Goal: Task Accomplishment & Management: Manage account settings

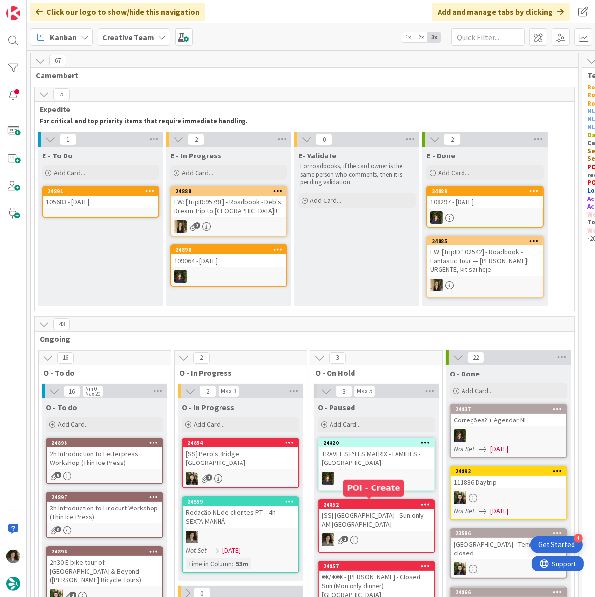
scroll to position [0, 8]
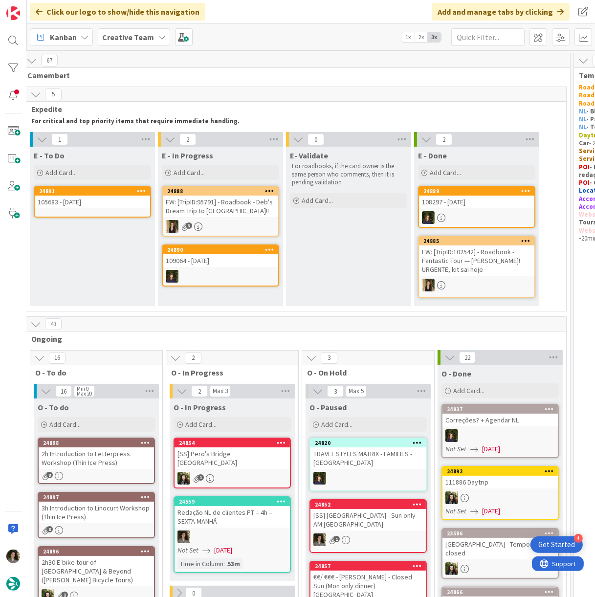
click at [62, 263] on div "E - To Do Add Card... 24891 105683 - [DATE]" at bounding box center [92, 226] width 125 height 159
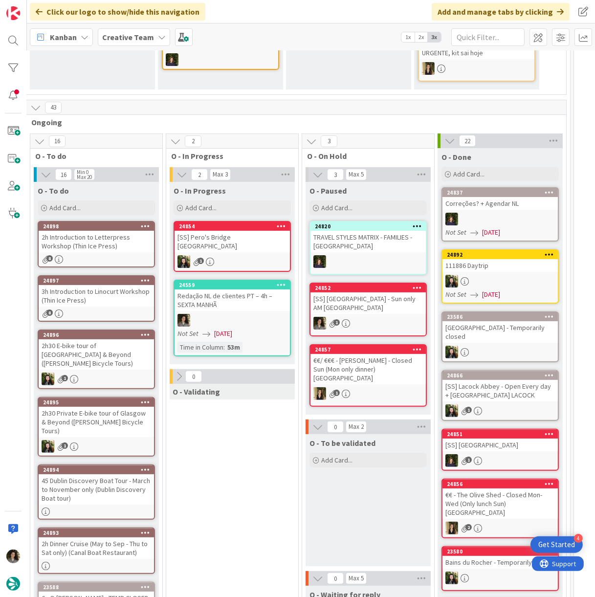
scroll to position [271, 8]
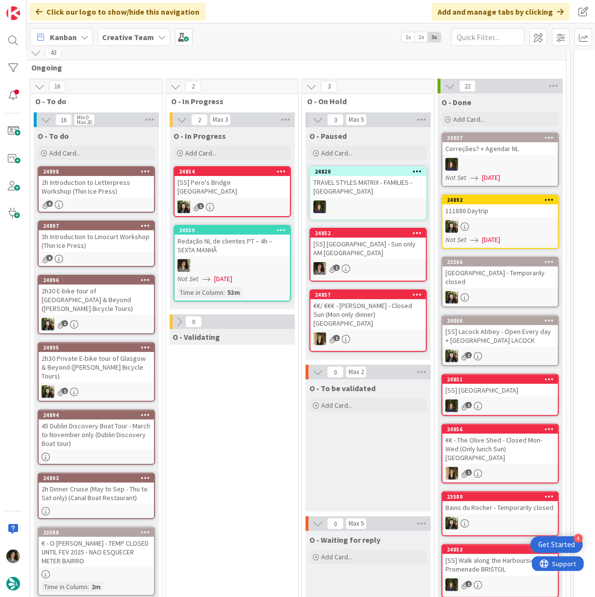
click at [88, 183] on div "2h Introduction to Letterpress Workshop (Thin Ice Press)" at bounding box center [96, 187] width 115 height 22
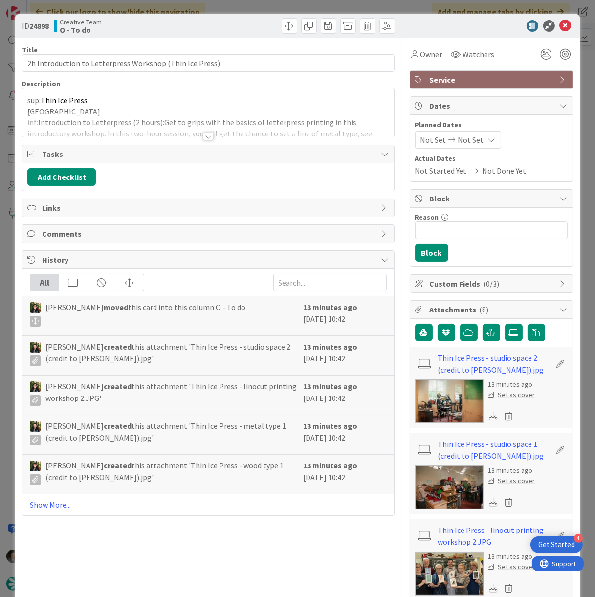
click at [203, 134] on div at bounding box center [208, 137] width 11 height 8
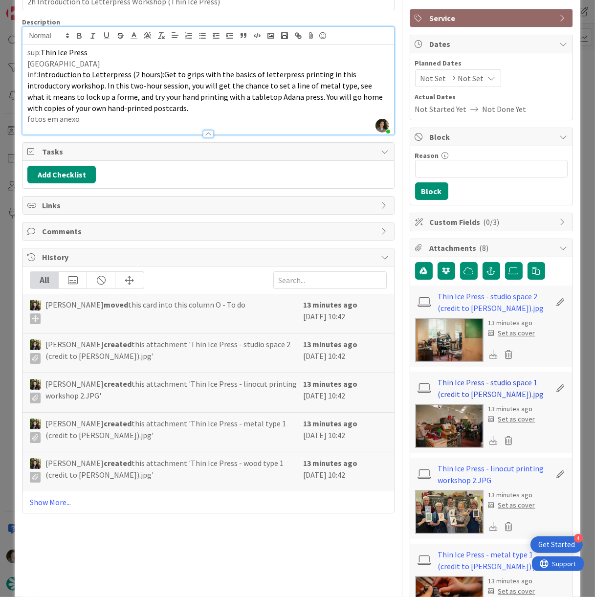
scroll to position [163, 0]
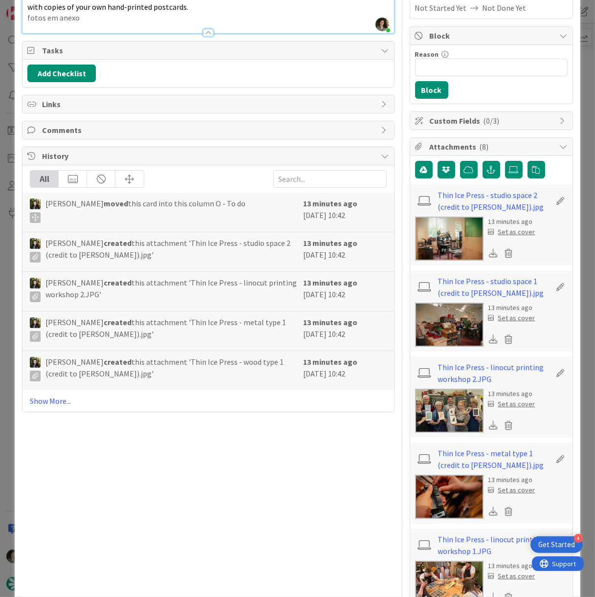
click at [450, 410] on img at bounding box center [449, 411] width 68 height 44
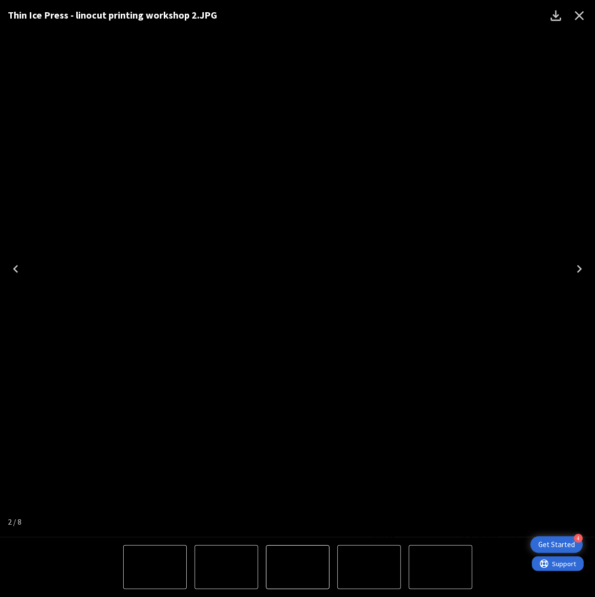
click at [580, 20] on icon "Close" at bounding box center [580, 16] width 16 height 16
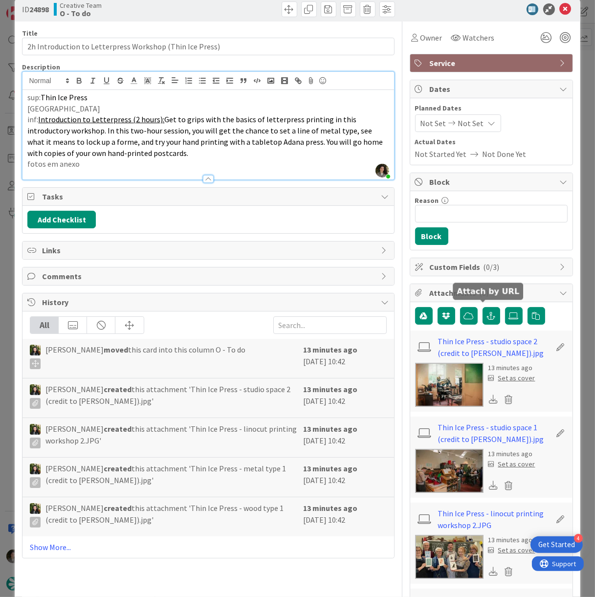
scroll to position [0, 0]
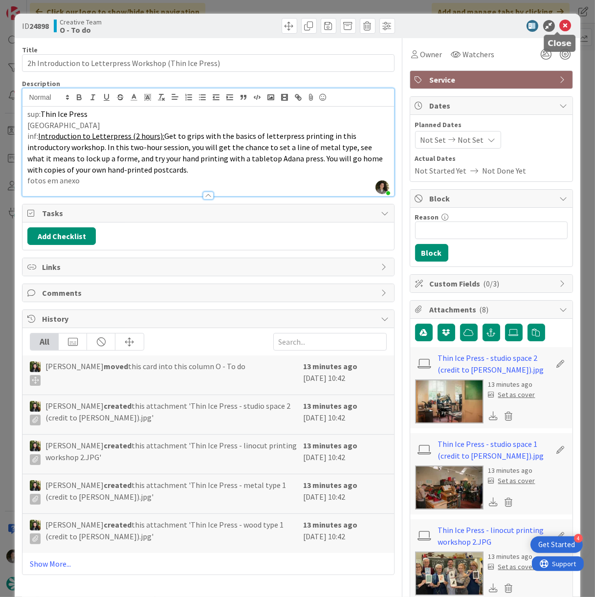
click at [560, 24] on icon at bounding box center [566, 26] width 12 height 12
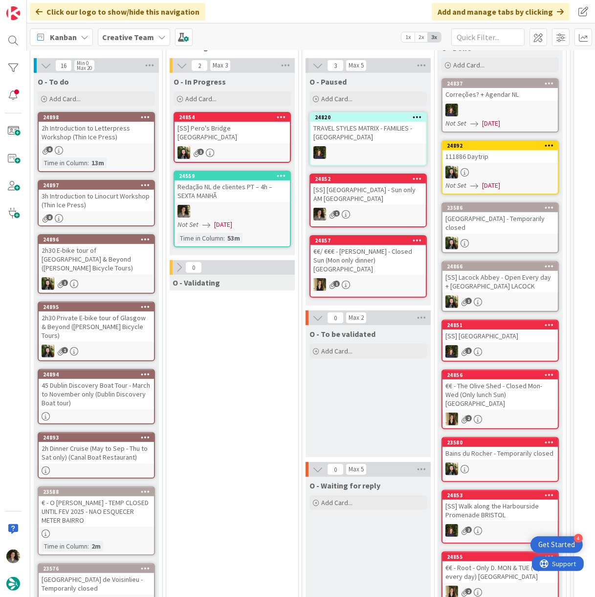
click at [109, 208] on div "3h Introduction to Linocurt Workshop (Thin Ice Press)" at bounding box center [96, 201] width 115 height 22
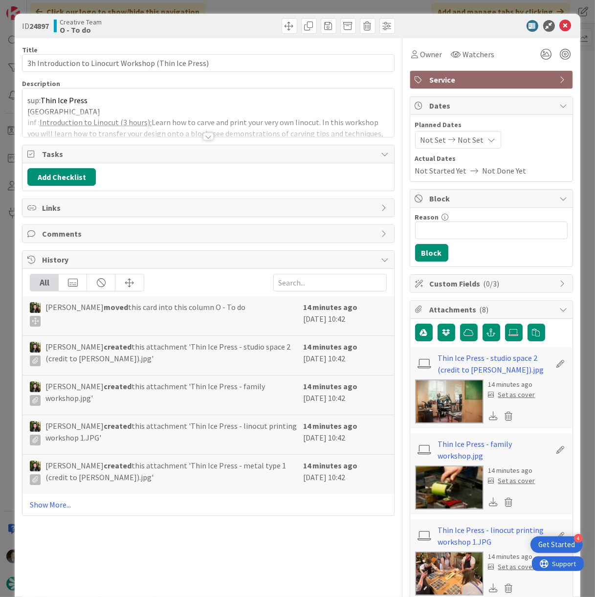
click at [198, 132] on div at bounding box center [207, 124] width 371 height 25
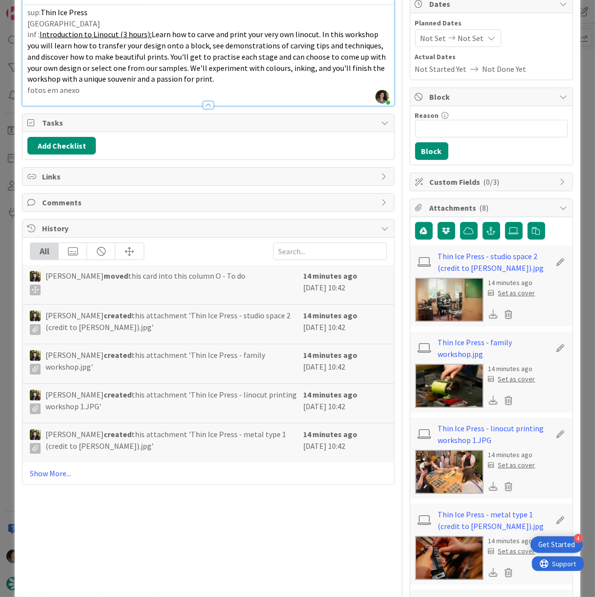
scroll to position [217, 0]
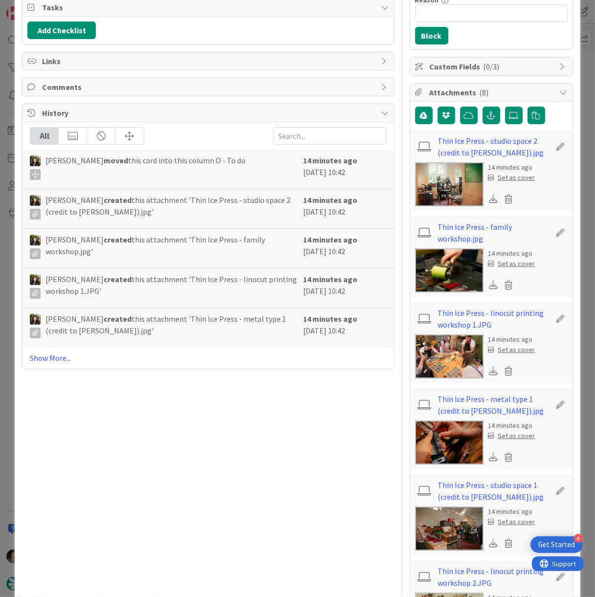
click at [439, 368] on img at bounding box center [449, 356] width 68 height 44
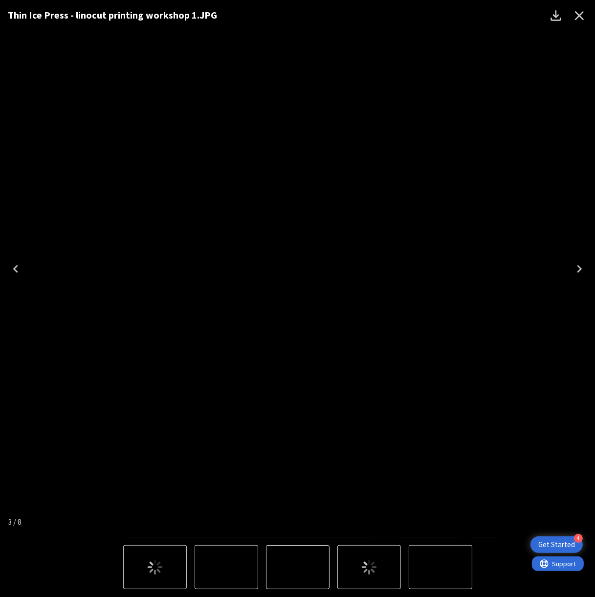
click at [581, 276] on icon "Next" at bounding box center [580, 269] width 16 height 16
click at [577, 14] on icon "Close" at bounding box center [579, 15] width 9 height 9
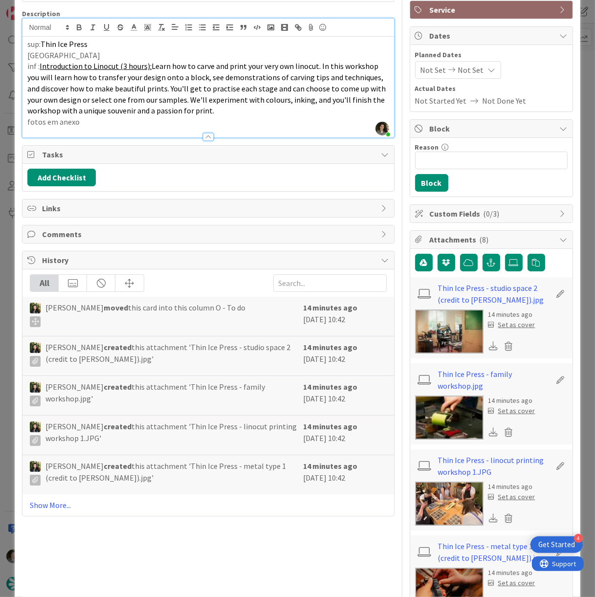
scroll to position [0, 0]
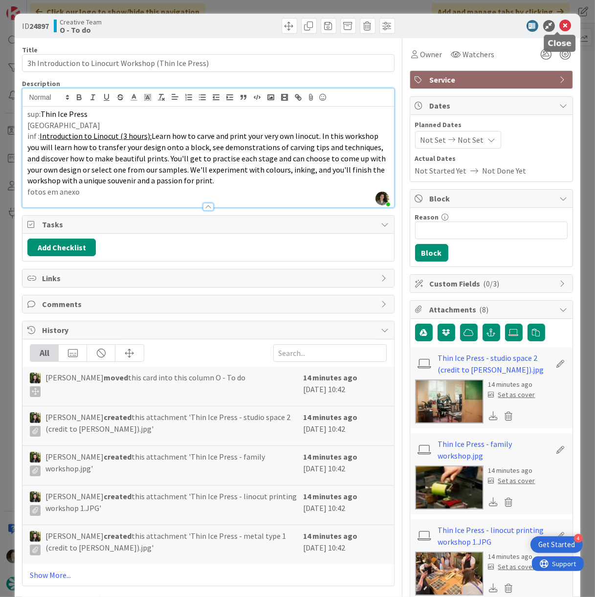
click at [560, 24] on icon at bounding box center [566, 26] width 12 height 12
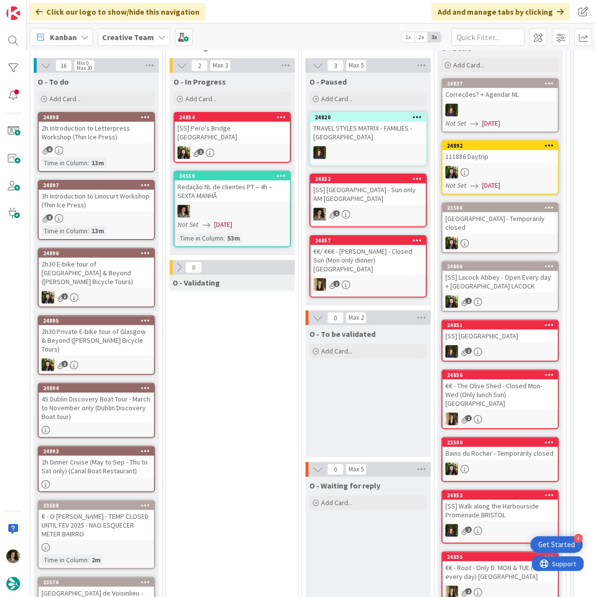
click at [278, 172] on icon at bounding box center [281, 175] width 9 height 7
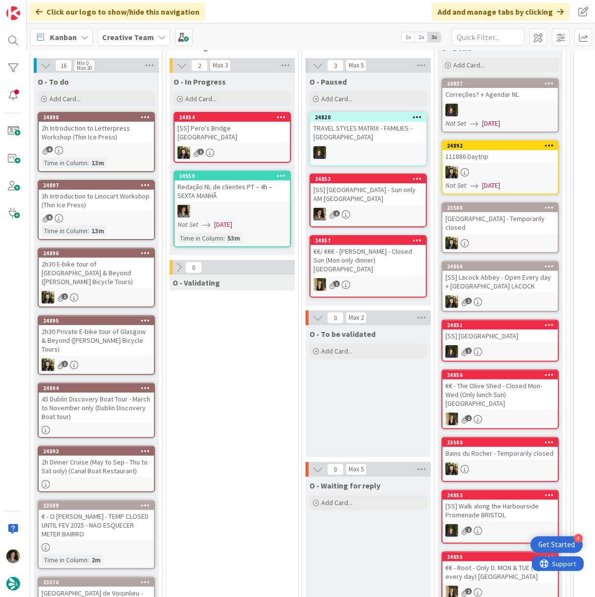
click at [232, 220] on span "[DATE]" at bounding box center [223, 225] width 18 height 10
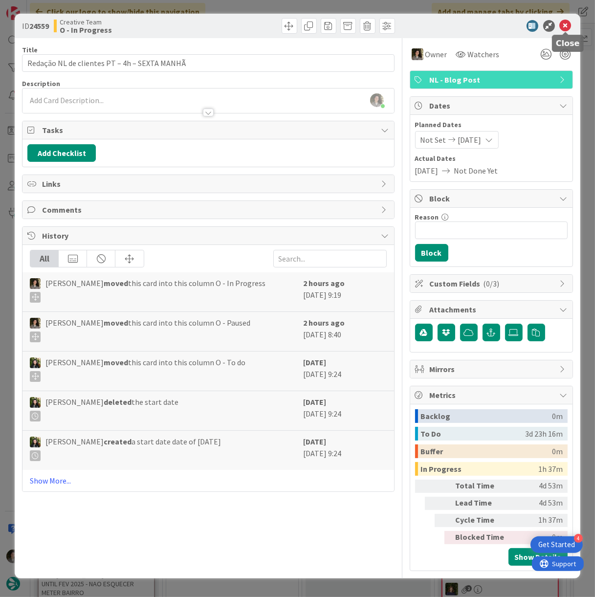
scroll to position [384, 8]
click at [569, 28] on icon at bounding box center [566, 26] width 12 height 12
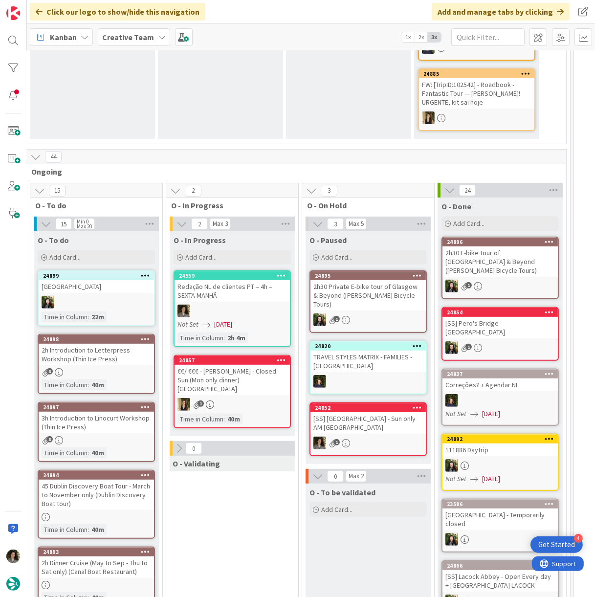
scroll to position [380, 8]
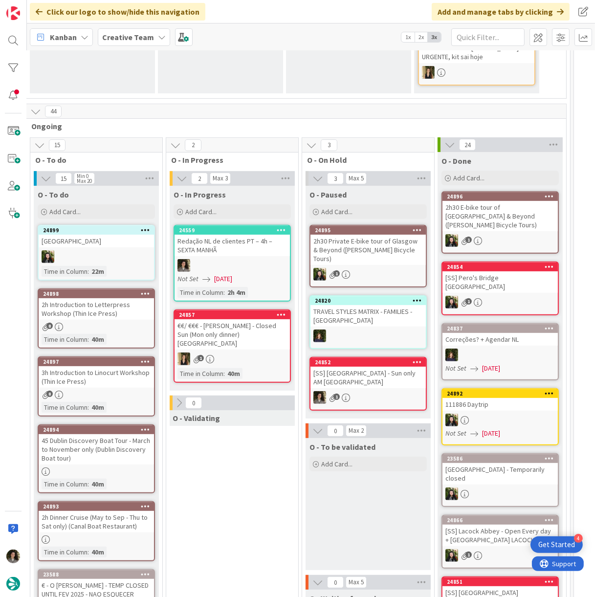
click at [221, 265] on div at bounding box center [232, 265] width 115 height 13
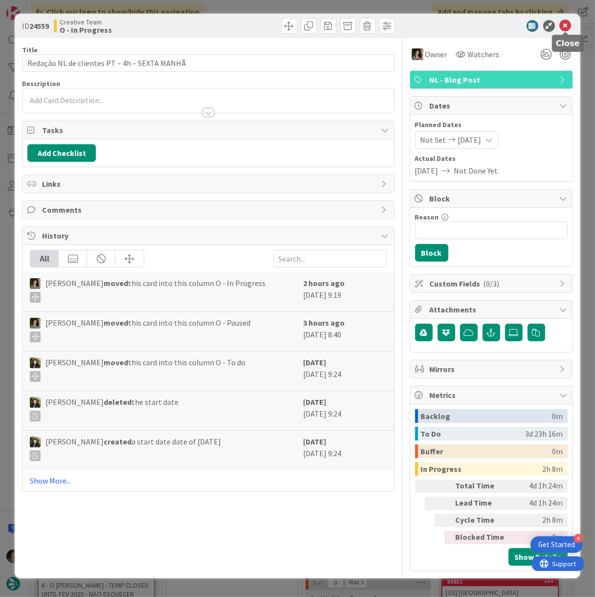
click at [566, 25] on icon at bounding box center [566, 26] width 12 height 12
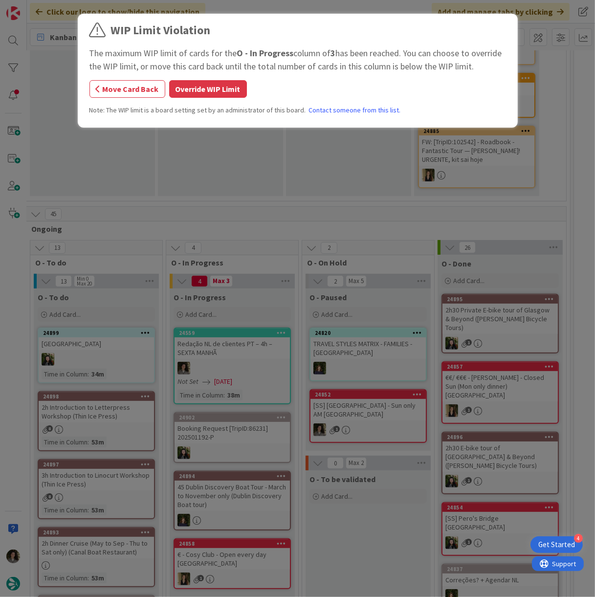
drag, startPoint x: 205, startPoint y: 86, endPoint x: 172, endPoint y: 96, distance: 34.7
click at [203, 87] on button "Override WIP Limit" at bounding box center [208, 89] width 78 height 18
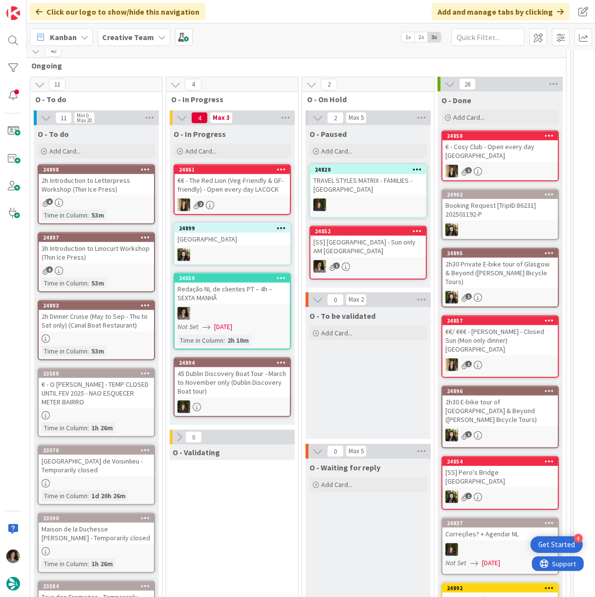
scroll to position [923, 8]
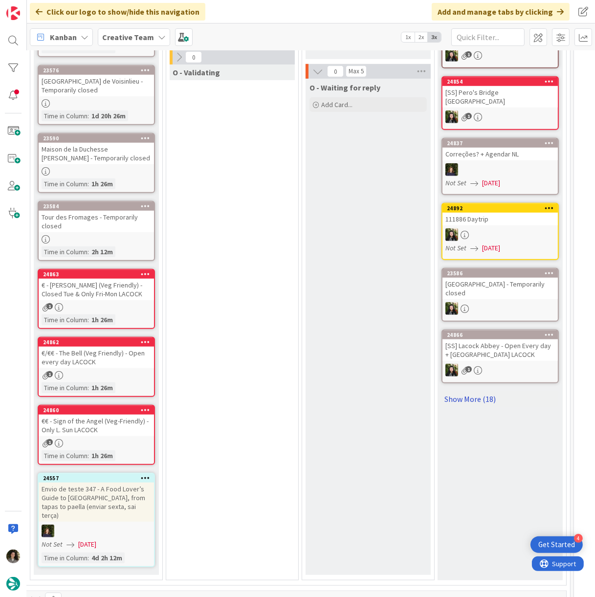
click at [468, 391] on link "Show More (18)" at bounding box center [500, 399] width 117 height 16
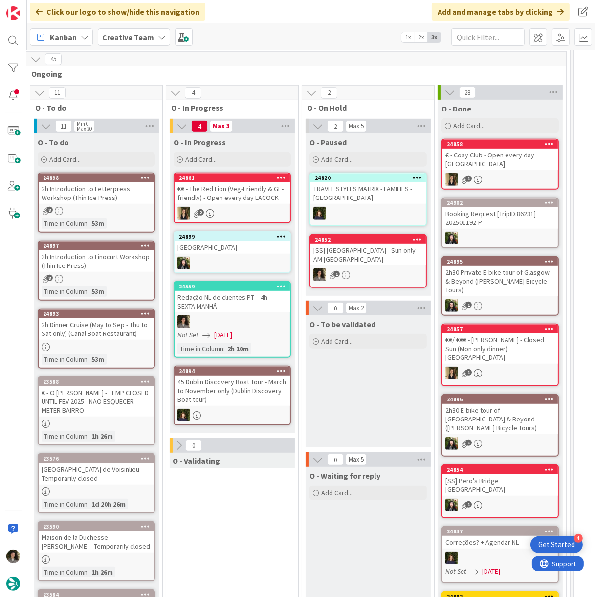
scroll to position [598, 8]
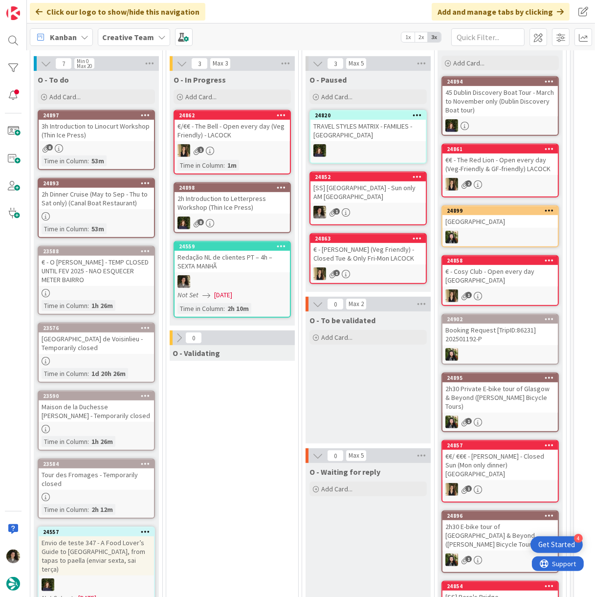
click at [249, 260] on div "Redação NL de clientes PT – 4h – SEXTA MANHÃ" at bounding box center [232, 262] width 115 height 22
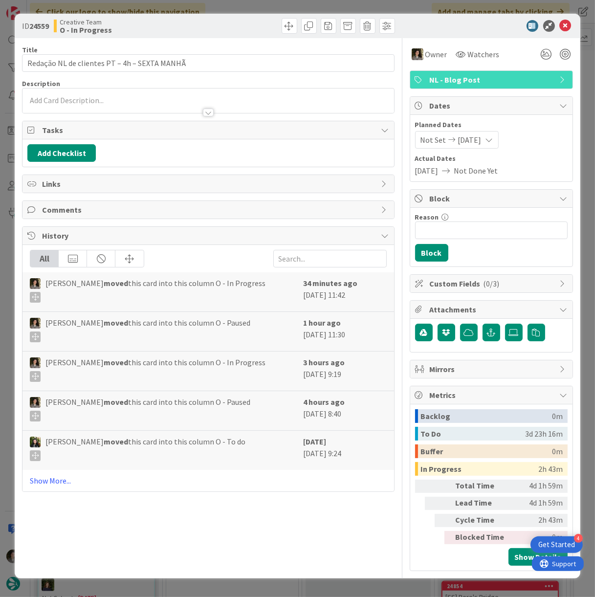
click at [211, 112] on div at bounding box center [208, 113] width 11 height 8
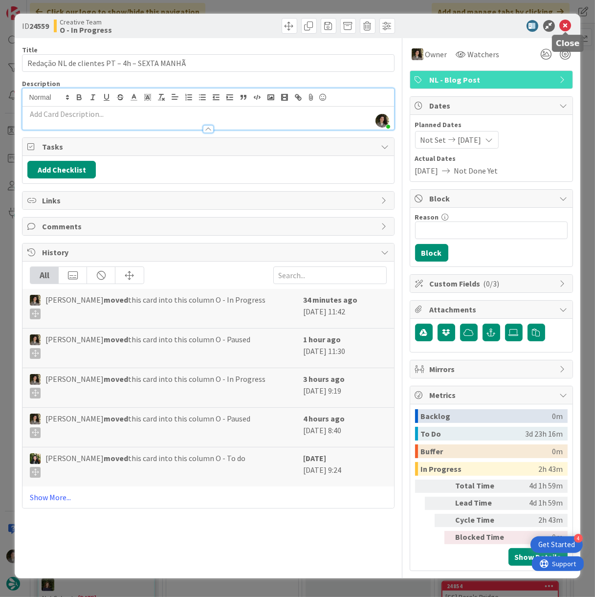
click at [565, 22] on icon at bounding box center [566, 26] width 12 height 12
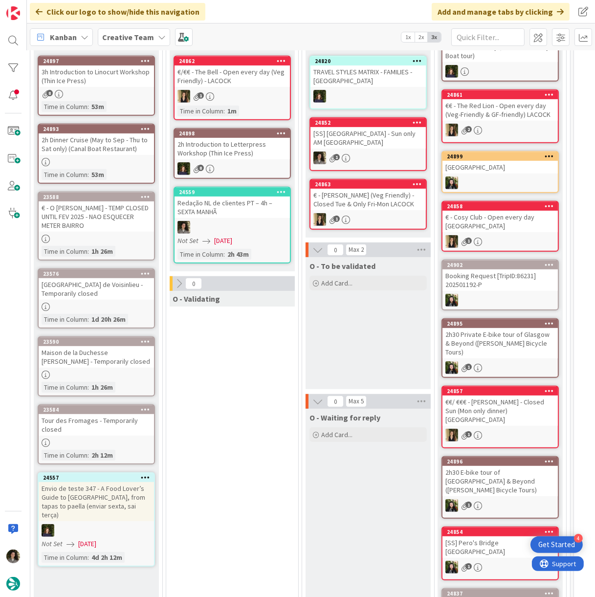
scroll to position [598, 8]
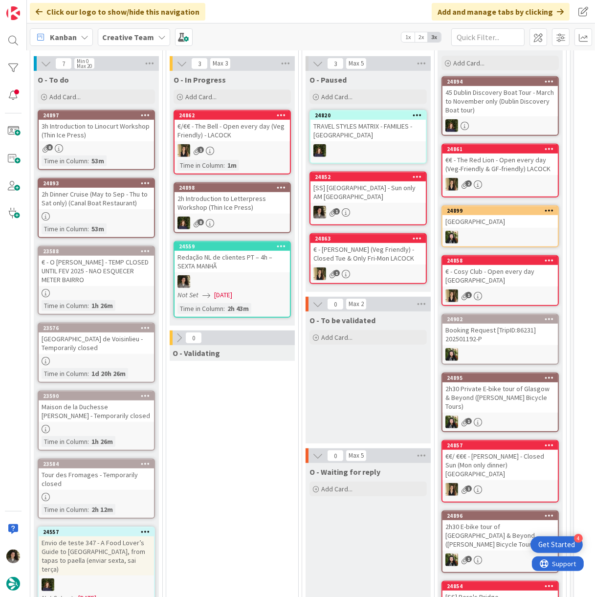
click at [249, 256] on div "Redação NL de clientes PT – 4h – SEXTA MANHÃ" at bounding box center [232, 262] width 115 height 22
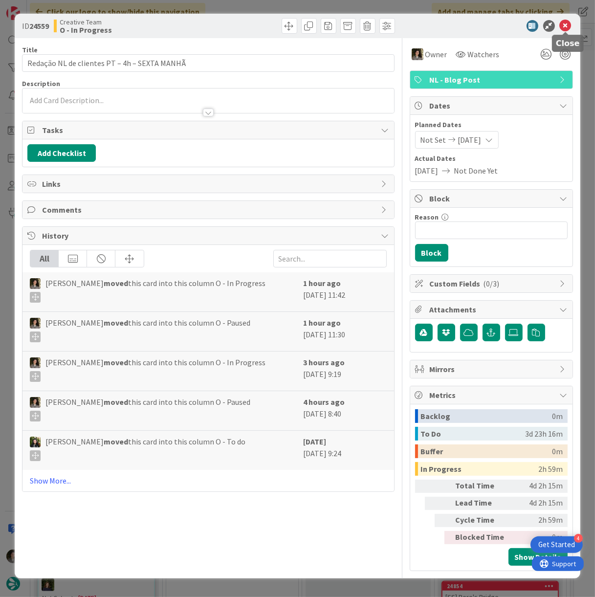
click at [564, 27] on icon at bounding box center [566, 26] width 12 height 12
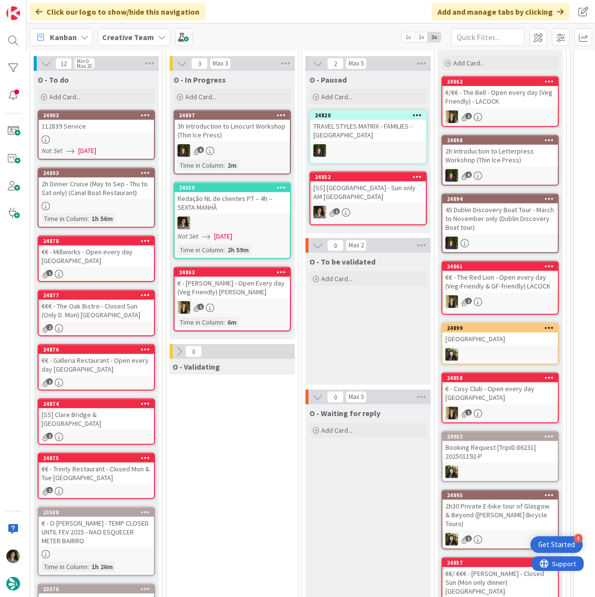
click at [111, 127] on div "112839 Service" at bounding box center [96, 126] width 115 height 13
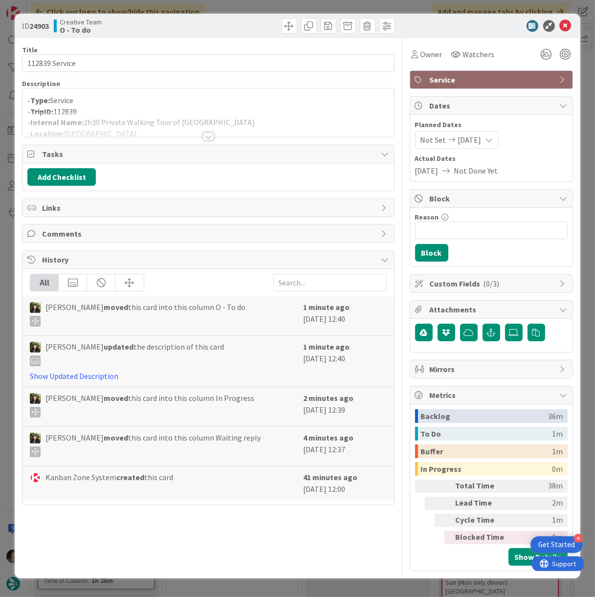
click at [207, 135] on div at bounding box center [208, 137] width 11 height 8
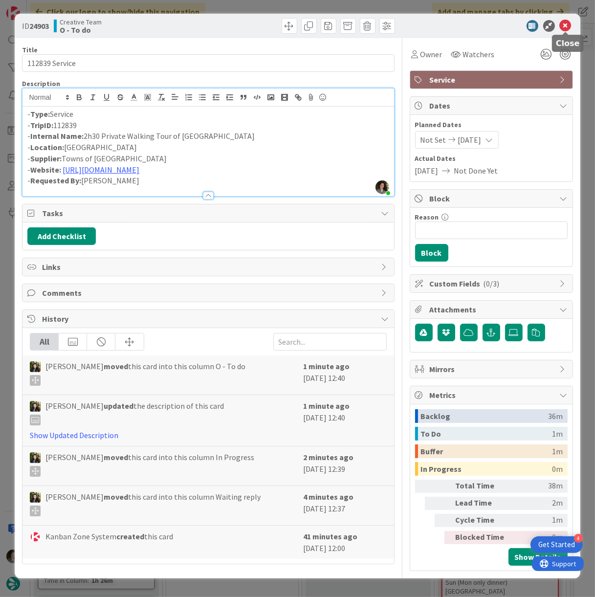
click at [564, 26] on icon at bounding box center [566, 26] width 12 height 12
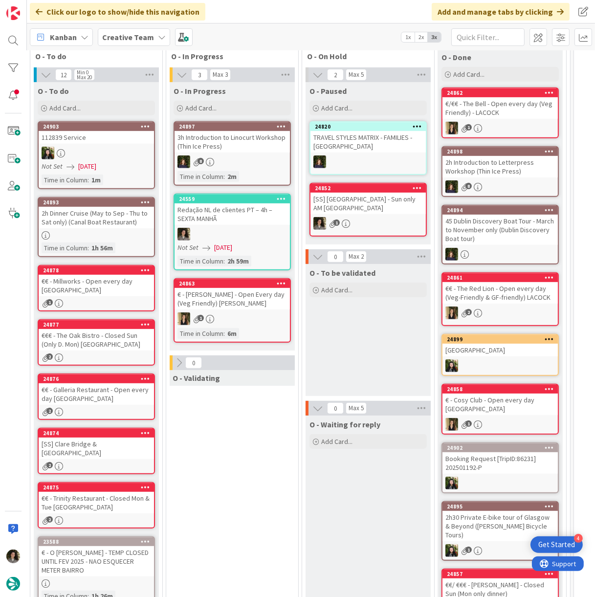
scroll to position [598, 8]
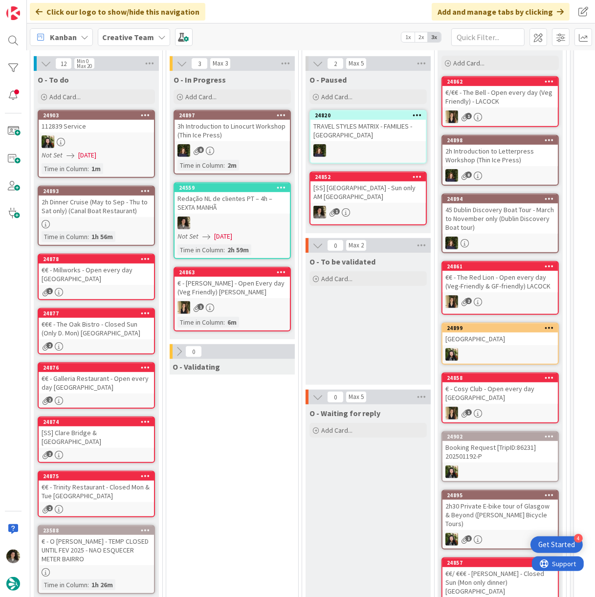
click at [127, 427] on div "[SS] Clare Bridge & [GEOGRAPHIC_DATA]" at bounding box center [96, 437] width 115 height 22
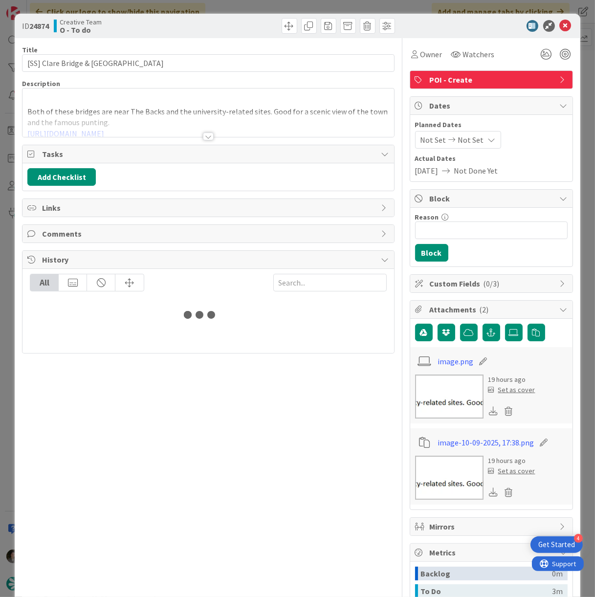
type input "[SS] Clare Bridge & [GEOGRAPHIC_DATA]"
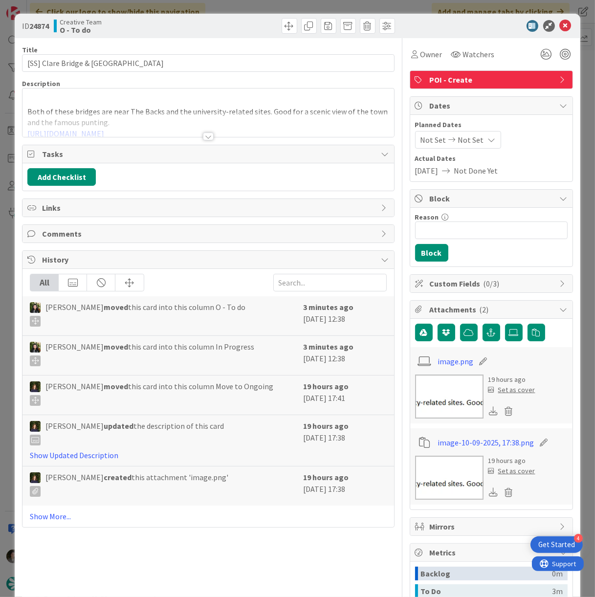
click at [205, 135] on div at bounding box center [208, 137] width 11 height 8
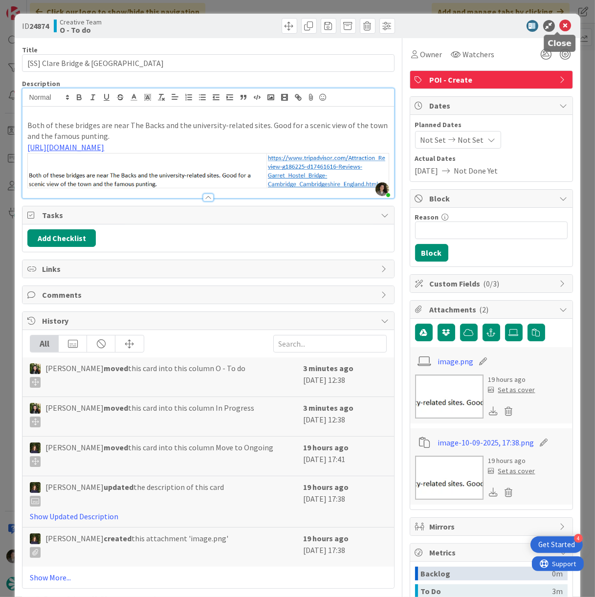
click at [560, 22] on icon at bounding box center [566, 26] width 12 height 12
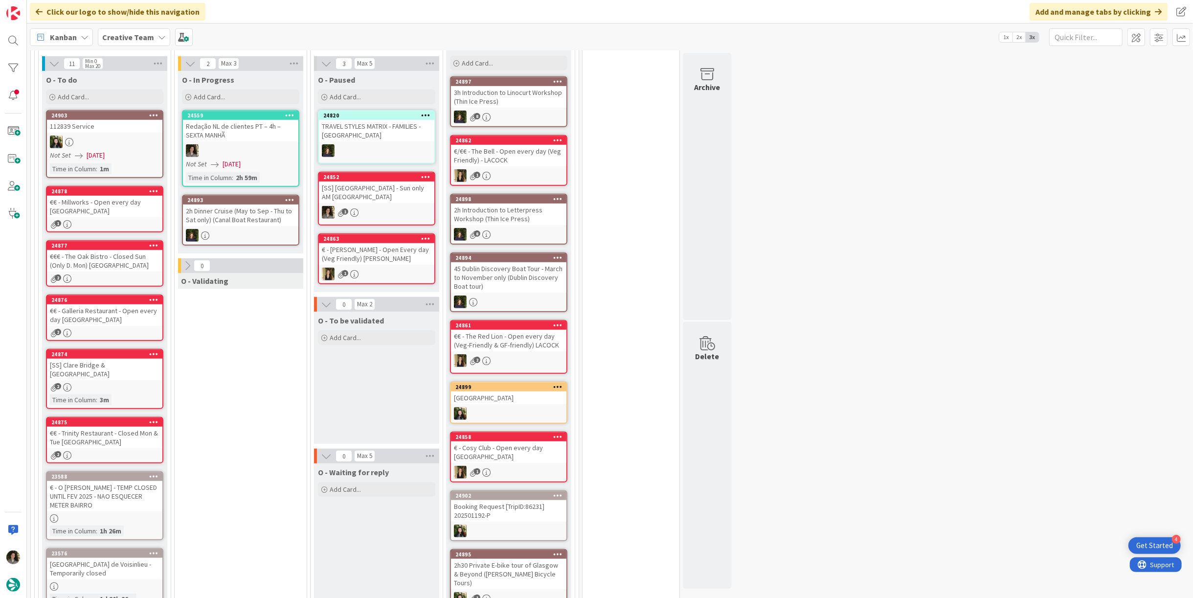
scroll to position [598, 0]
click at [222, 162] on span "[DATE]" at bounding box center [231, 164] width 18 height 10
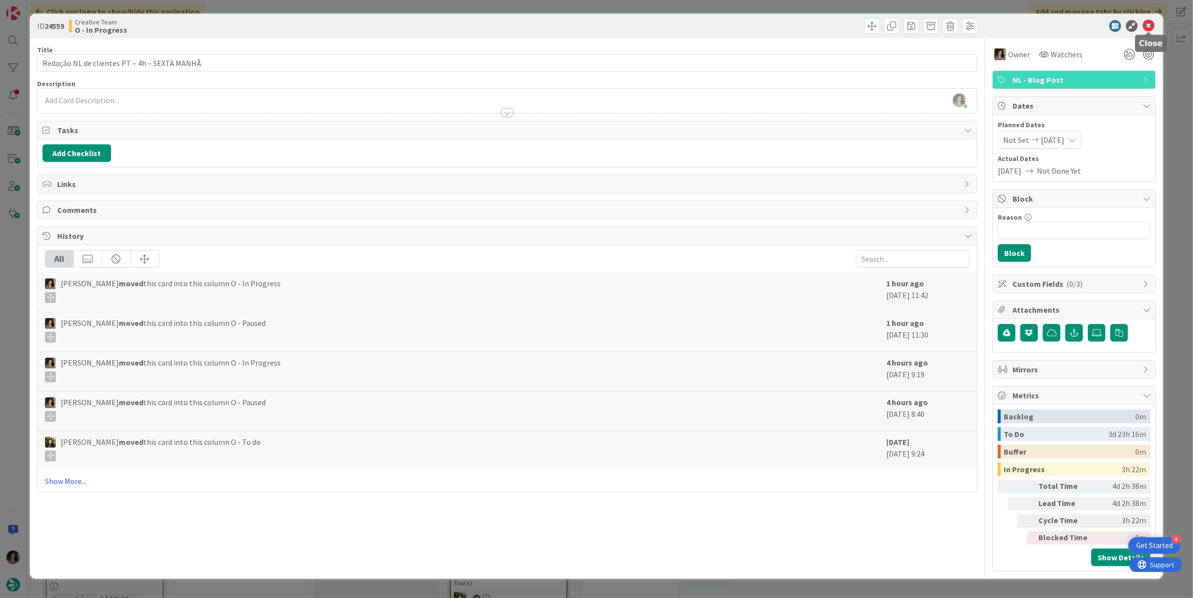
click at [595, 26] on icon at bounding box center [1148, 26] width 12 height 12
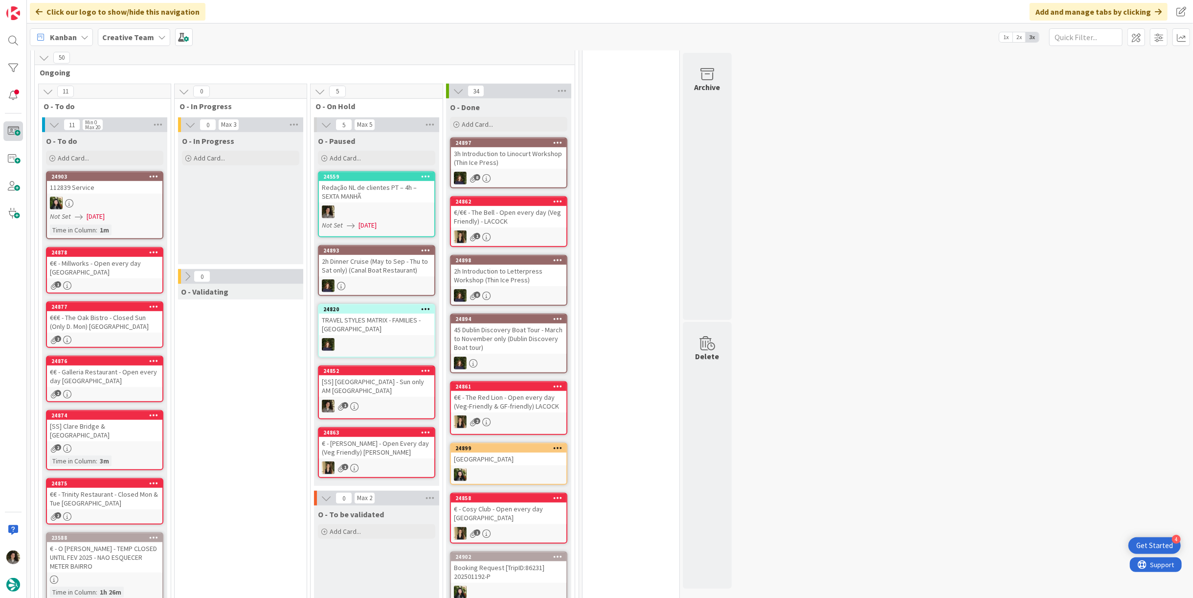
scroll to position [542, 0]
